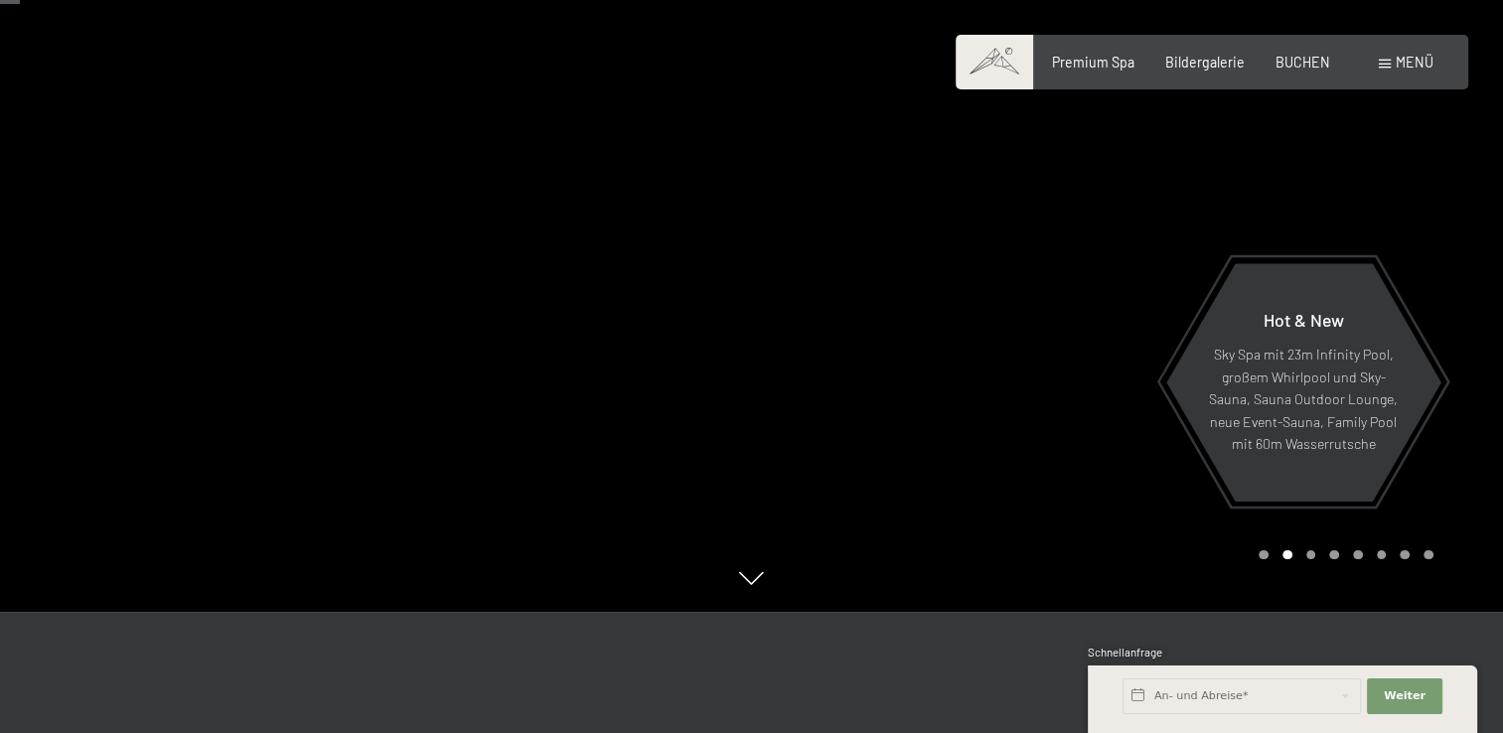
click at [1381, 57] on div "Menü" at bounding box center [1406, 63] width 55 height 20
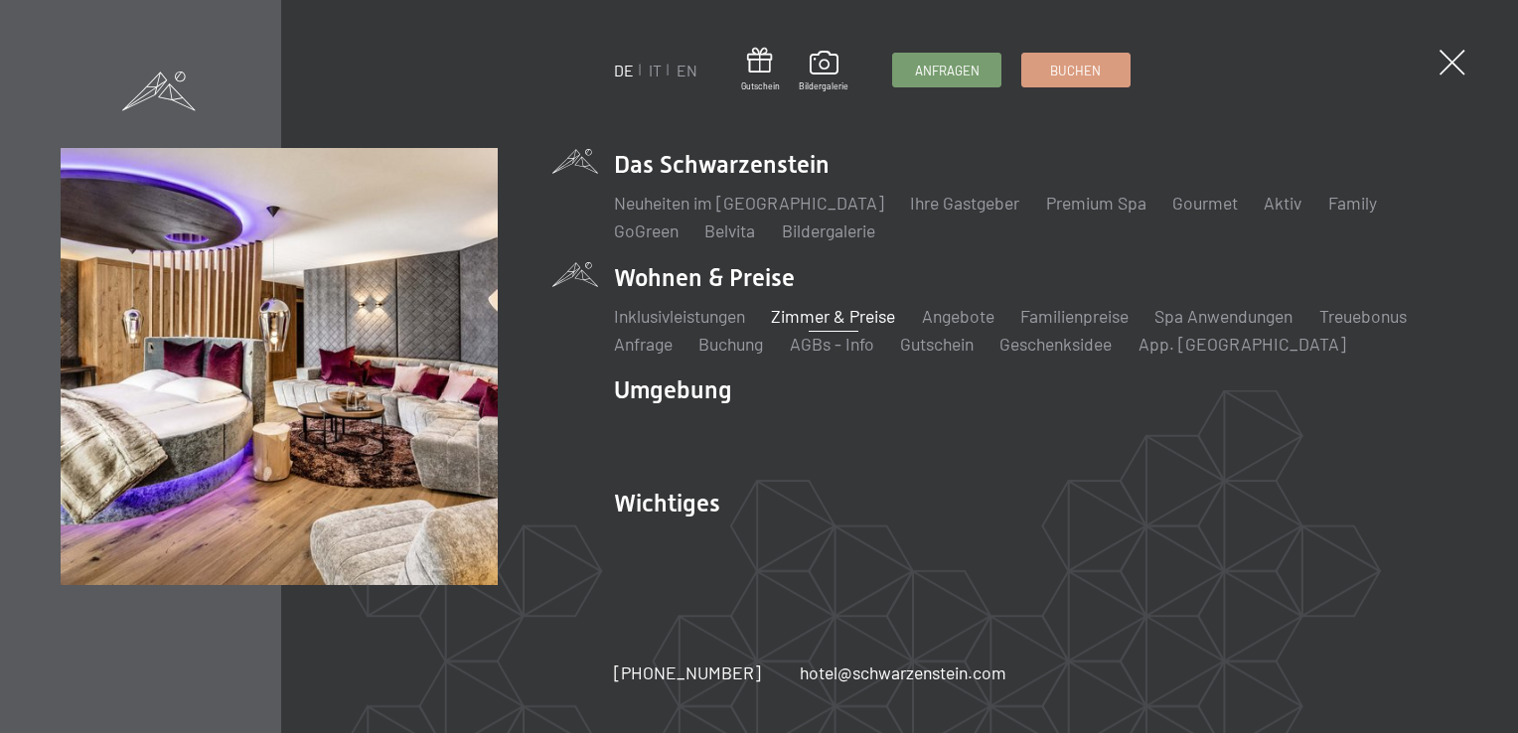
click at [807, 315] on link "Zimmer & Preise" at bounding box center [833, 316] width 124 height 22
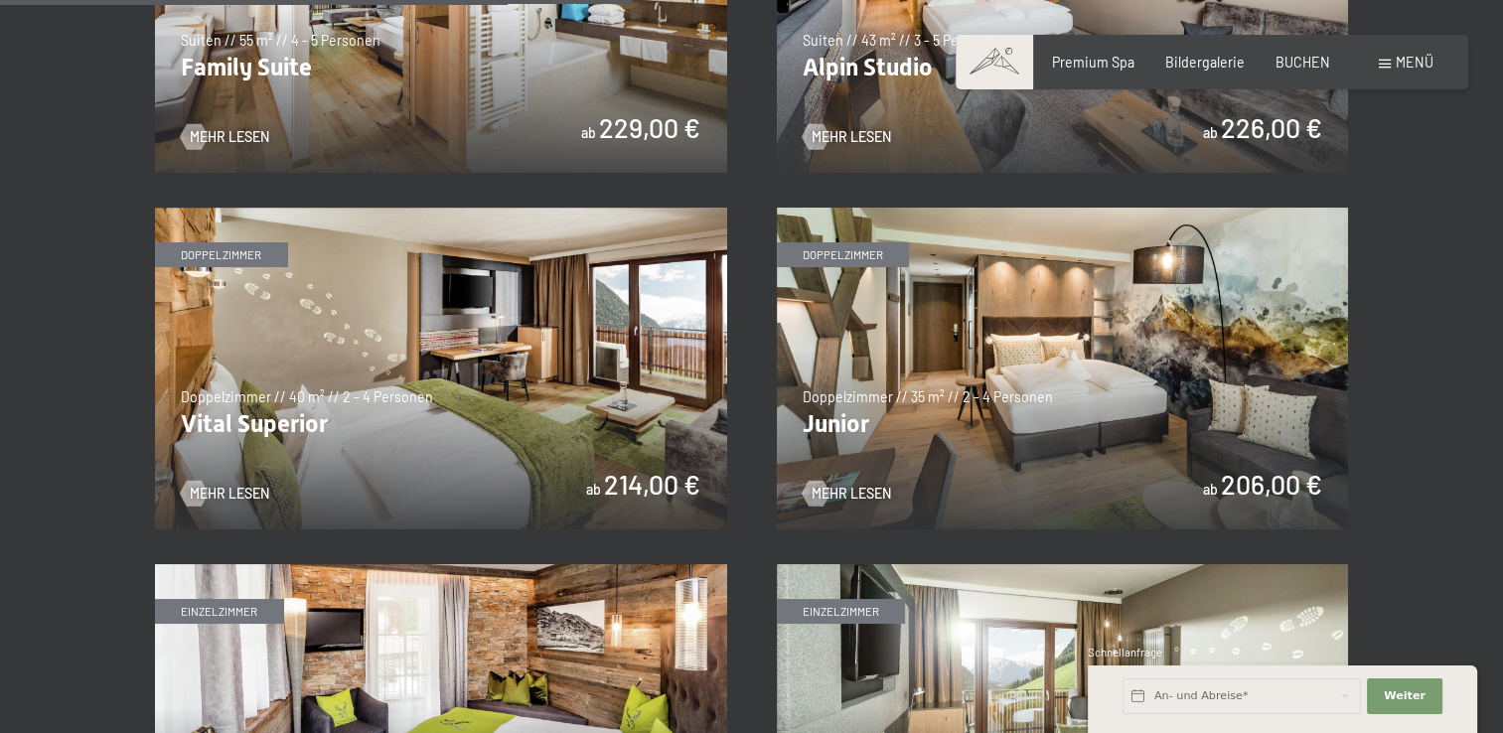
scroll to position [2380, 0]
click at [1058, 431] on img at bounding box center [1063, 370] width 572 height 322
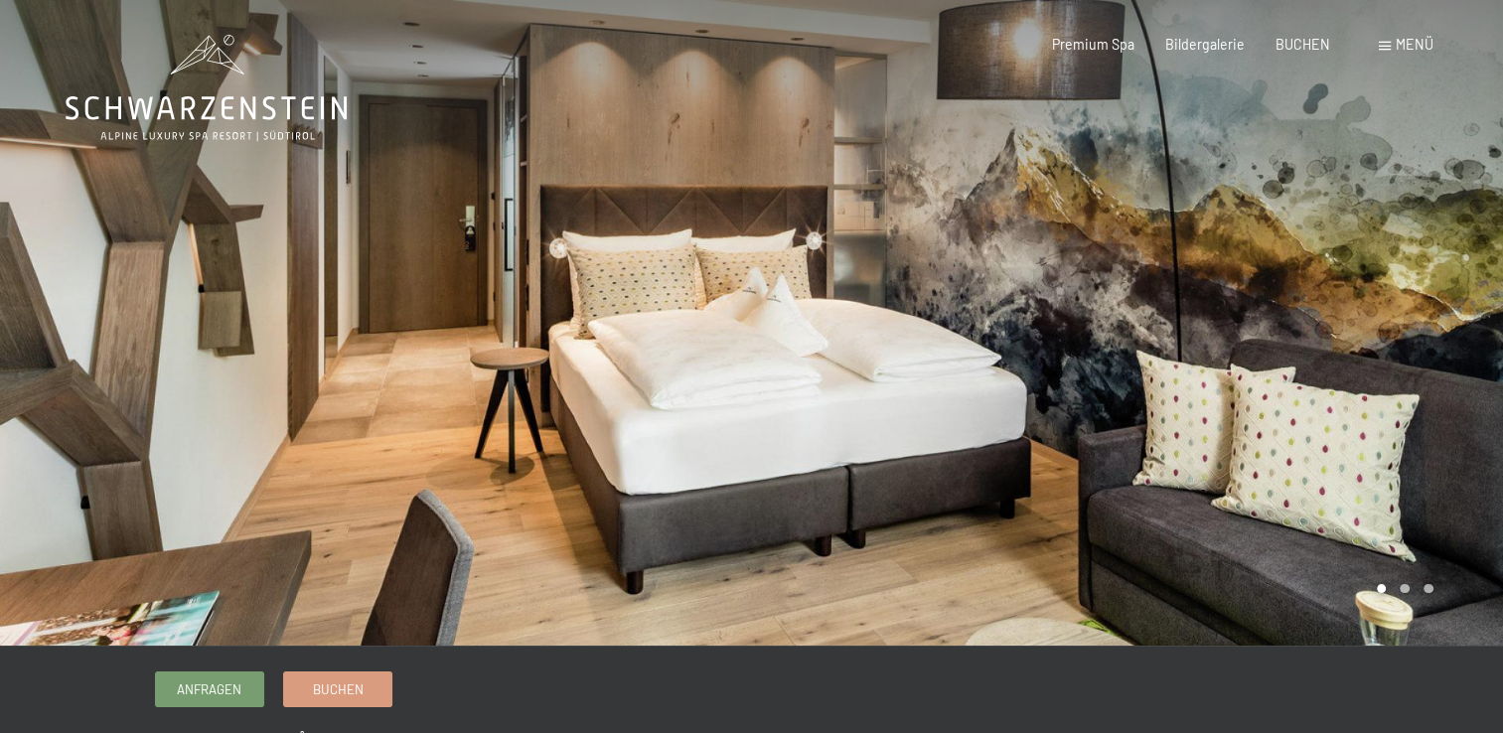
click at [1289, 399] on div at bounding box center [1128, 323] width 752 height 646
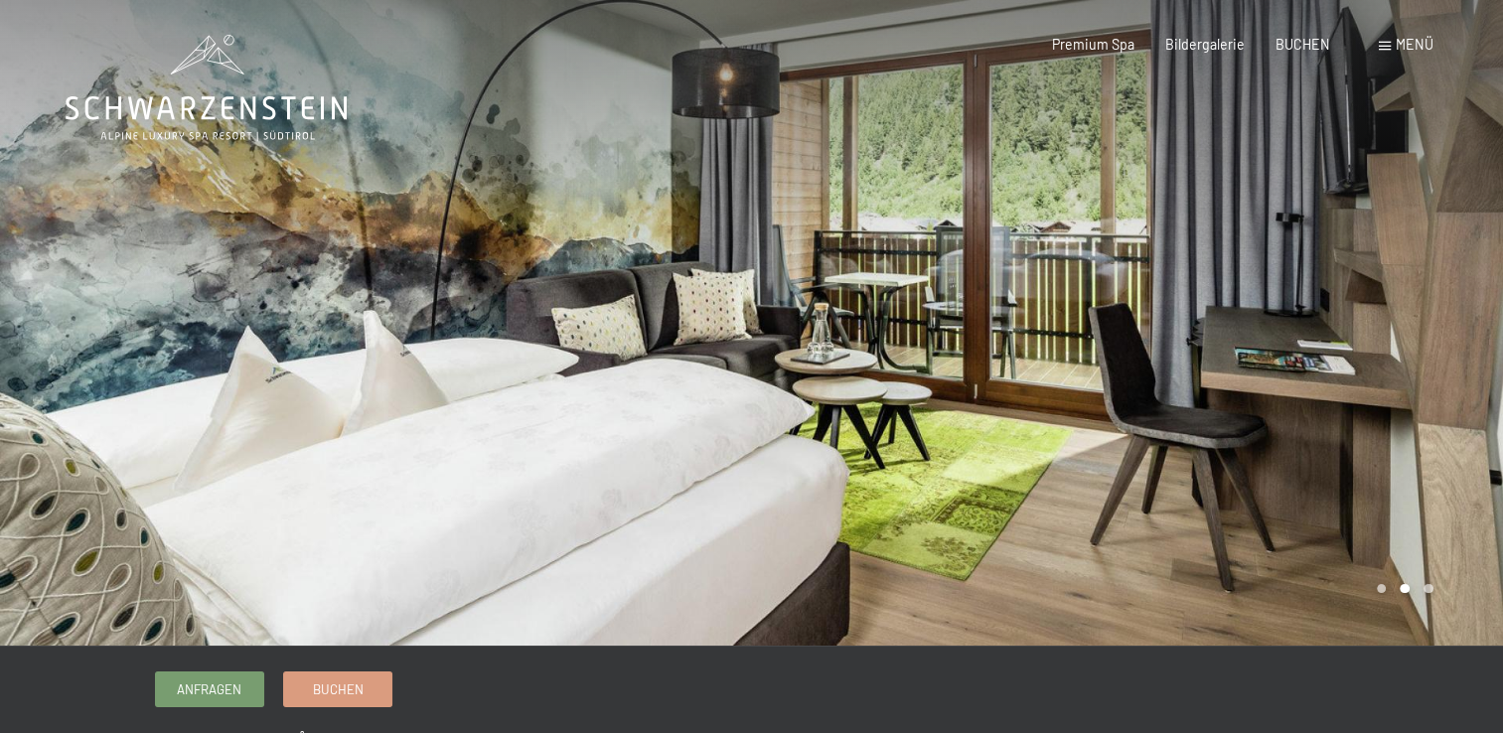
click at [1289, 399] on div at bounding box center [1128, 323] width 752 height 646
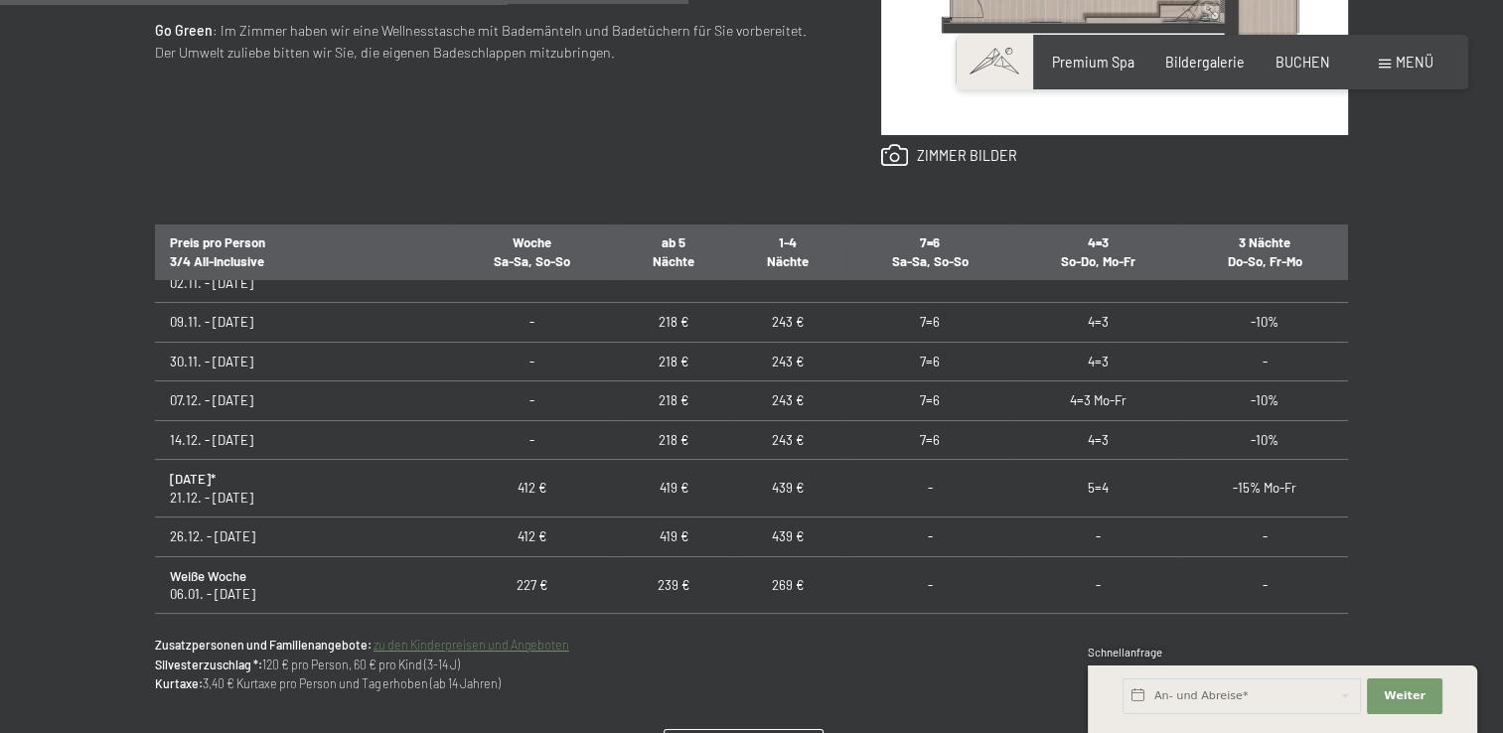
scroll to position [465, 0]
